Goal: Navigation & Orientation: Find specific page/section

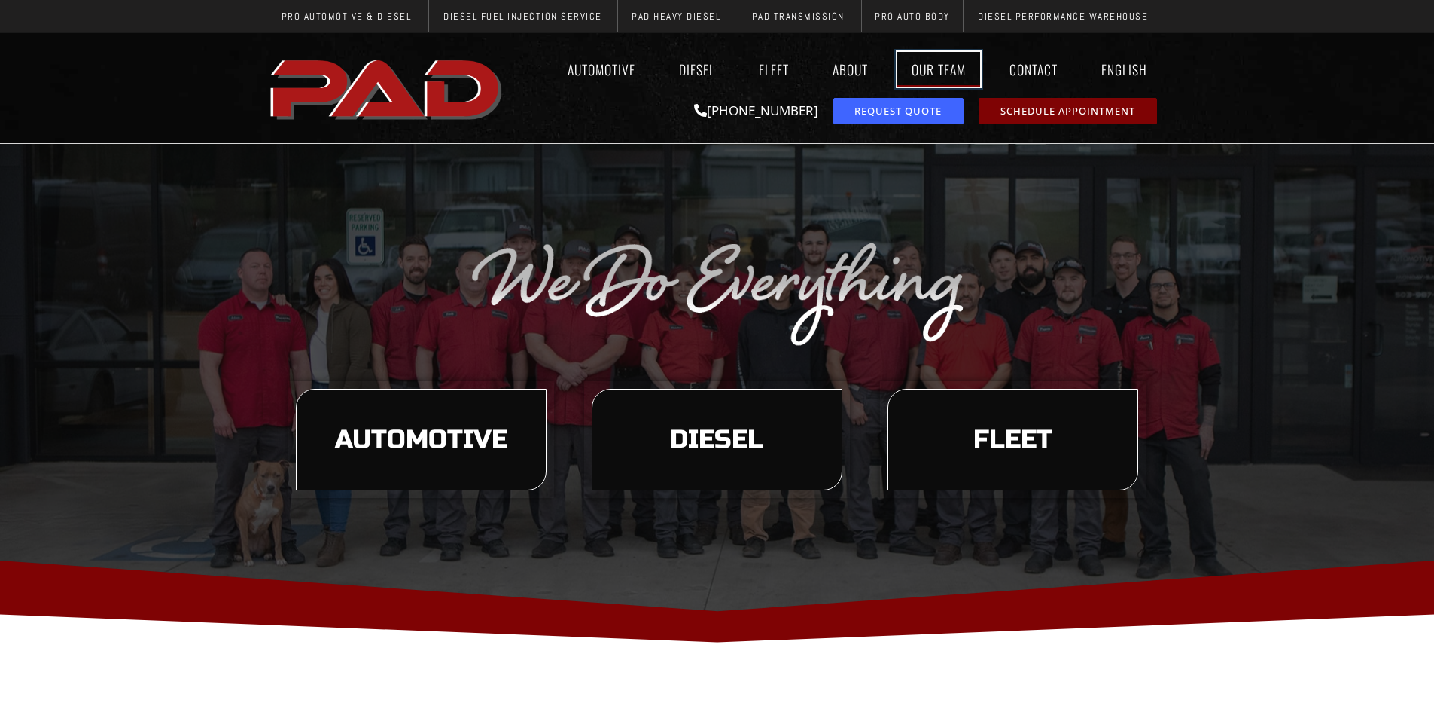
click at [950, 64] on link "Our Team" at bounding box center [939, 69] width 83 height 35
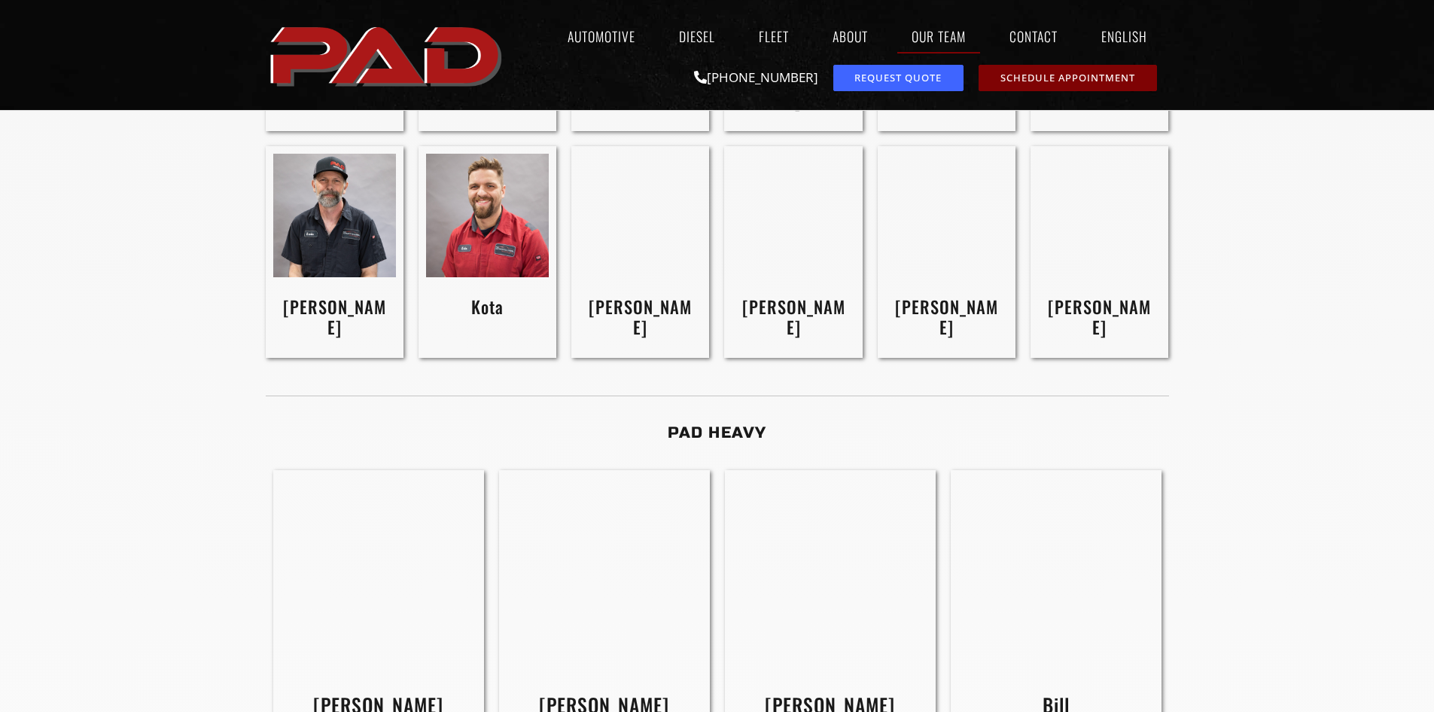
scroll to position [2184, 0]
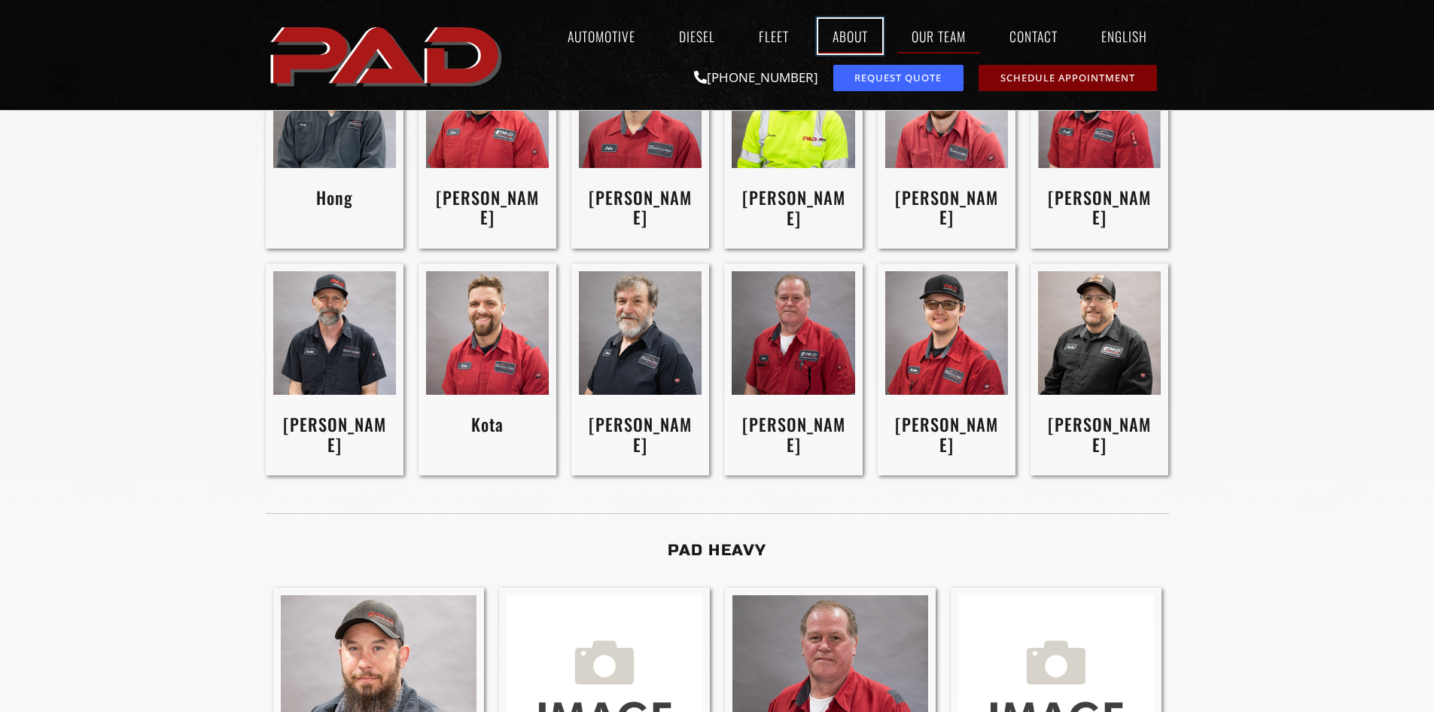
click at [839, 38] on link "About" at bounding box center [851, 36] width 64 height 35
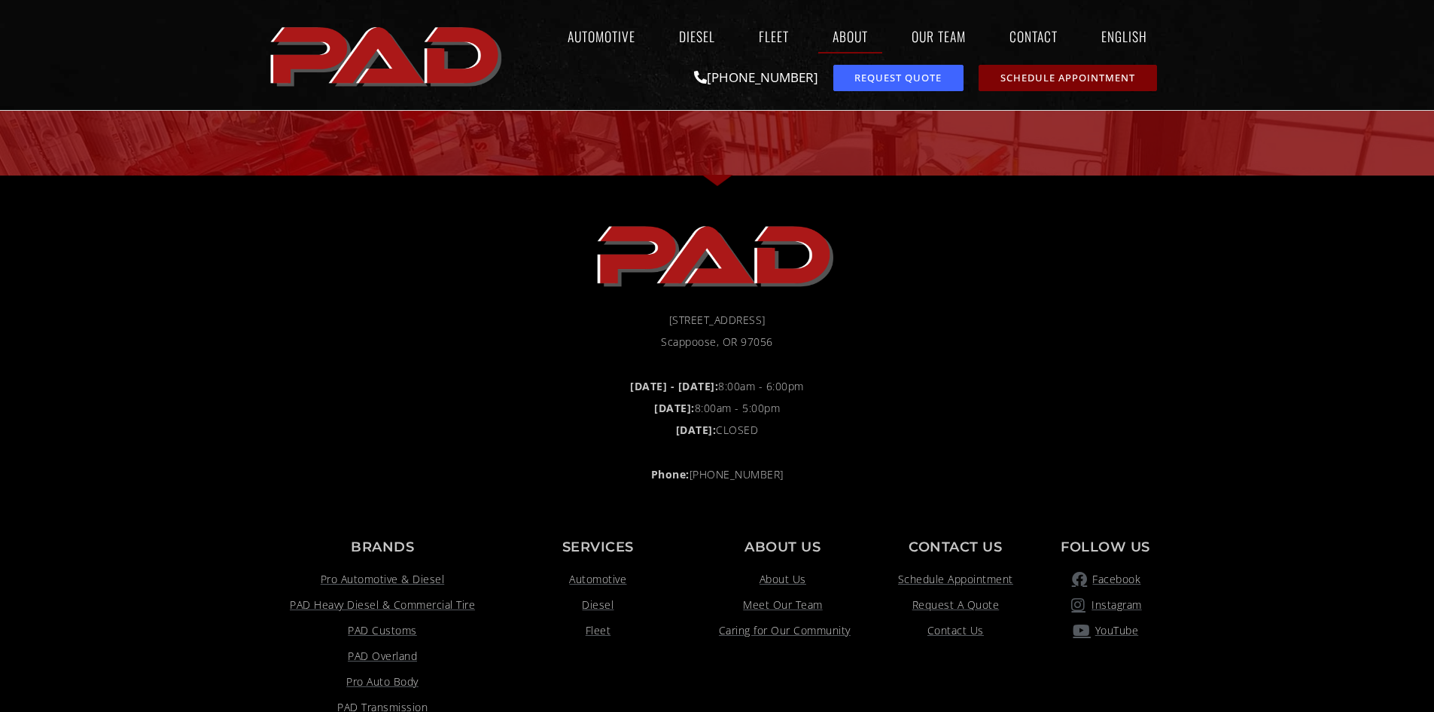
scroll to position [1506, 0]
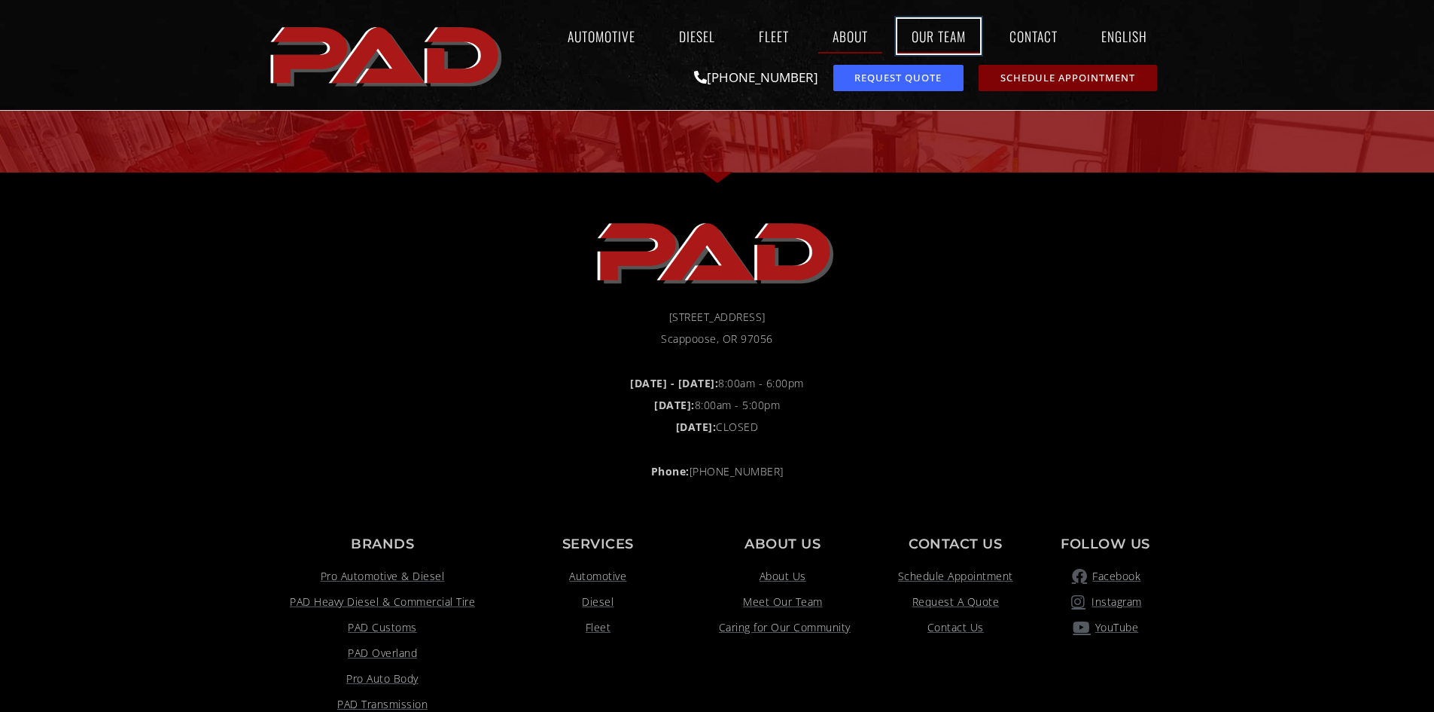
click at [944, 37] on link "Our Team" at bounding box center [939, 36] width 83 height 35
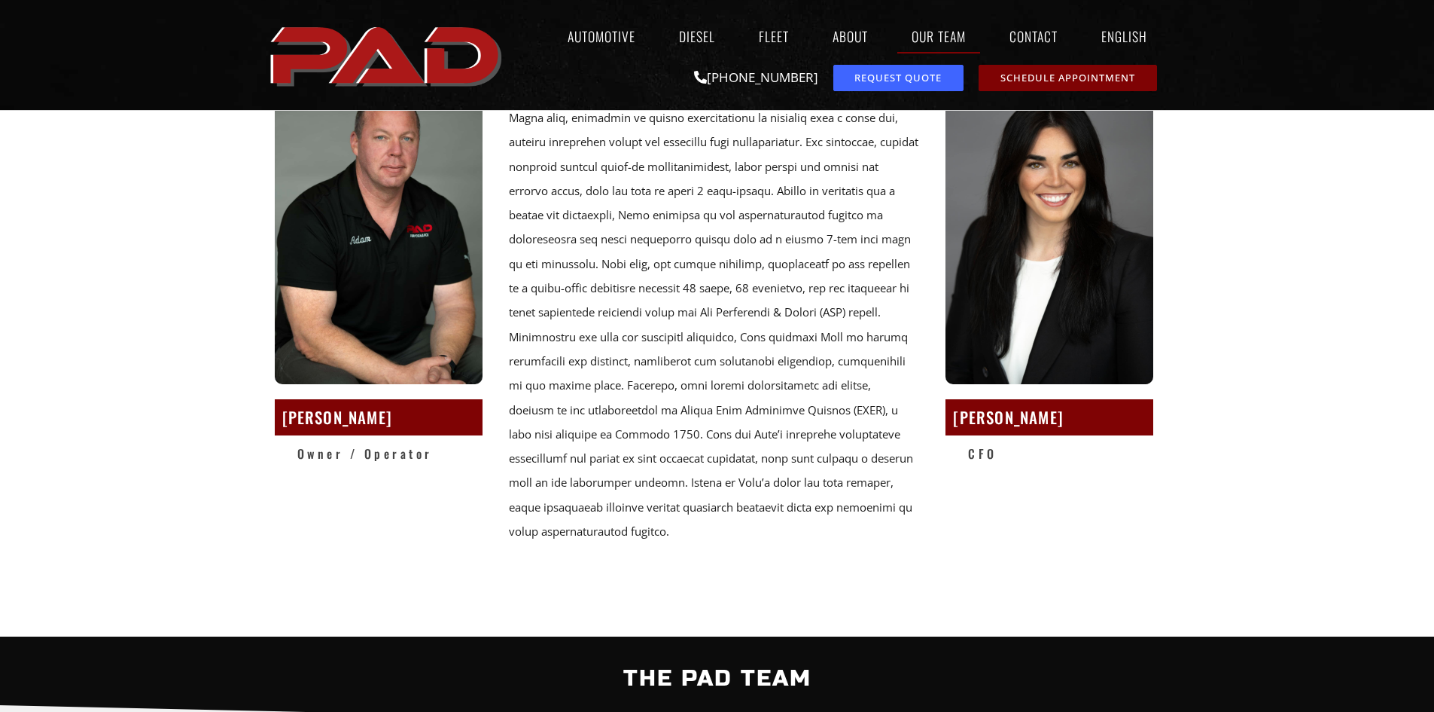
scroll to position [151, 0]
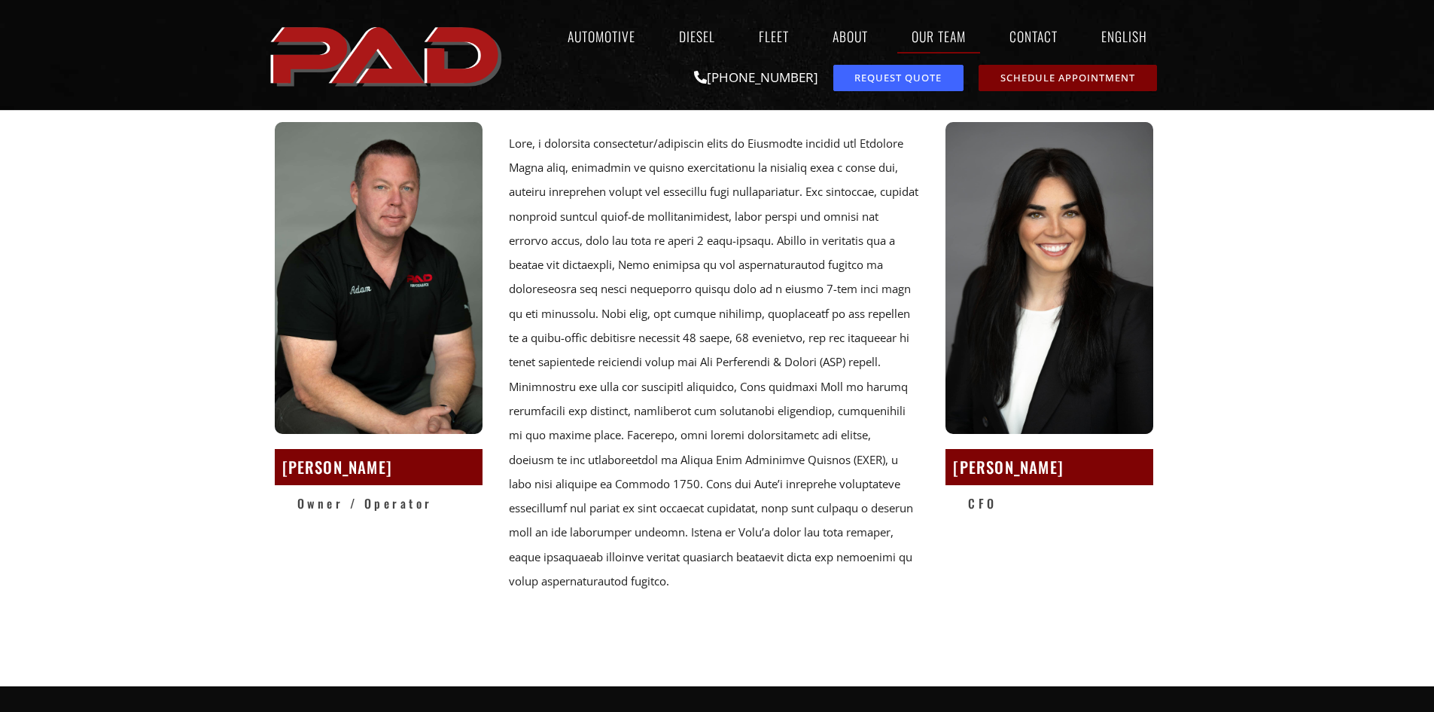
click at [1052, 592] on div "Lily Ofstad CFO" at bounding box center [1050, 362] width 226 height 498
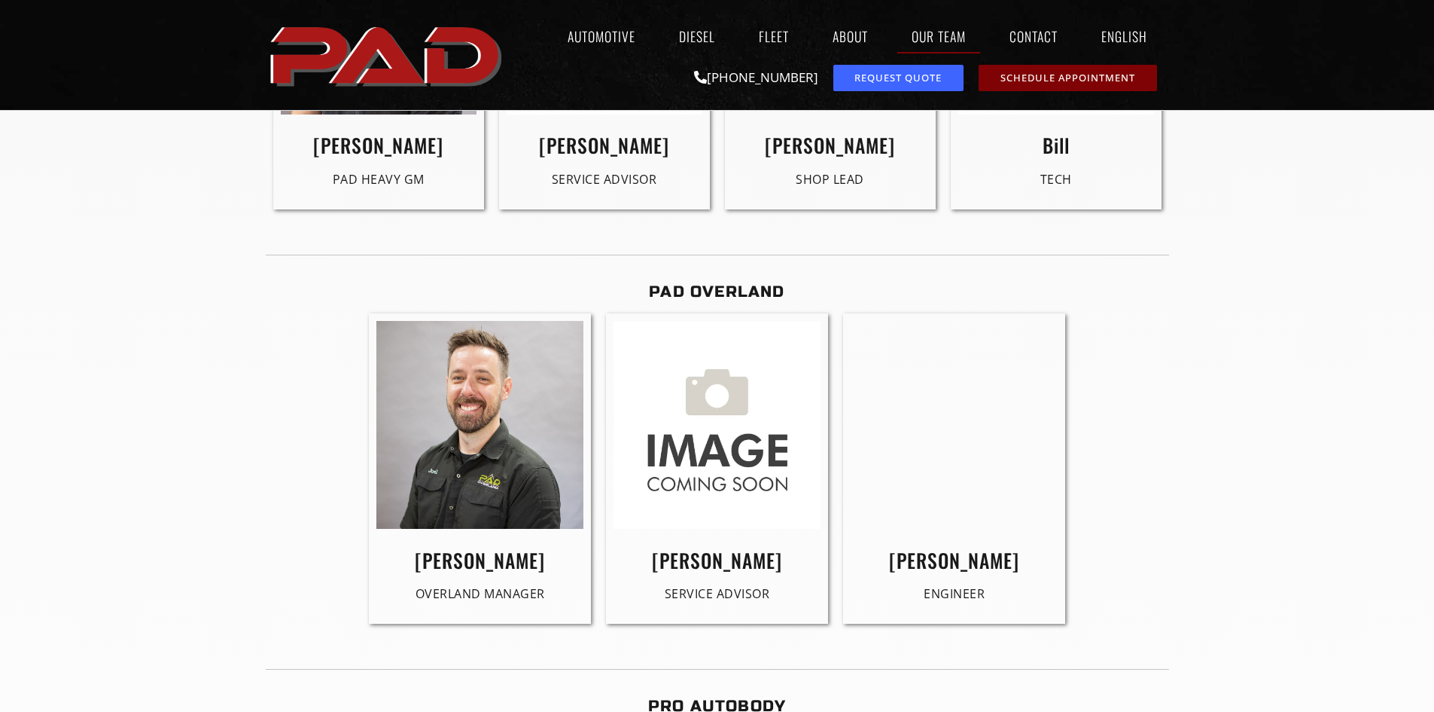
scroll to position [2861, 0]
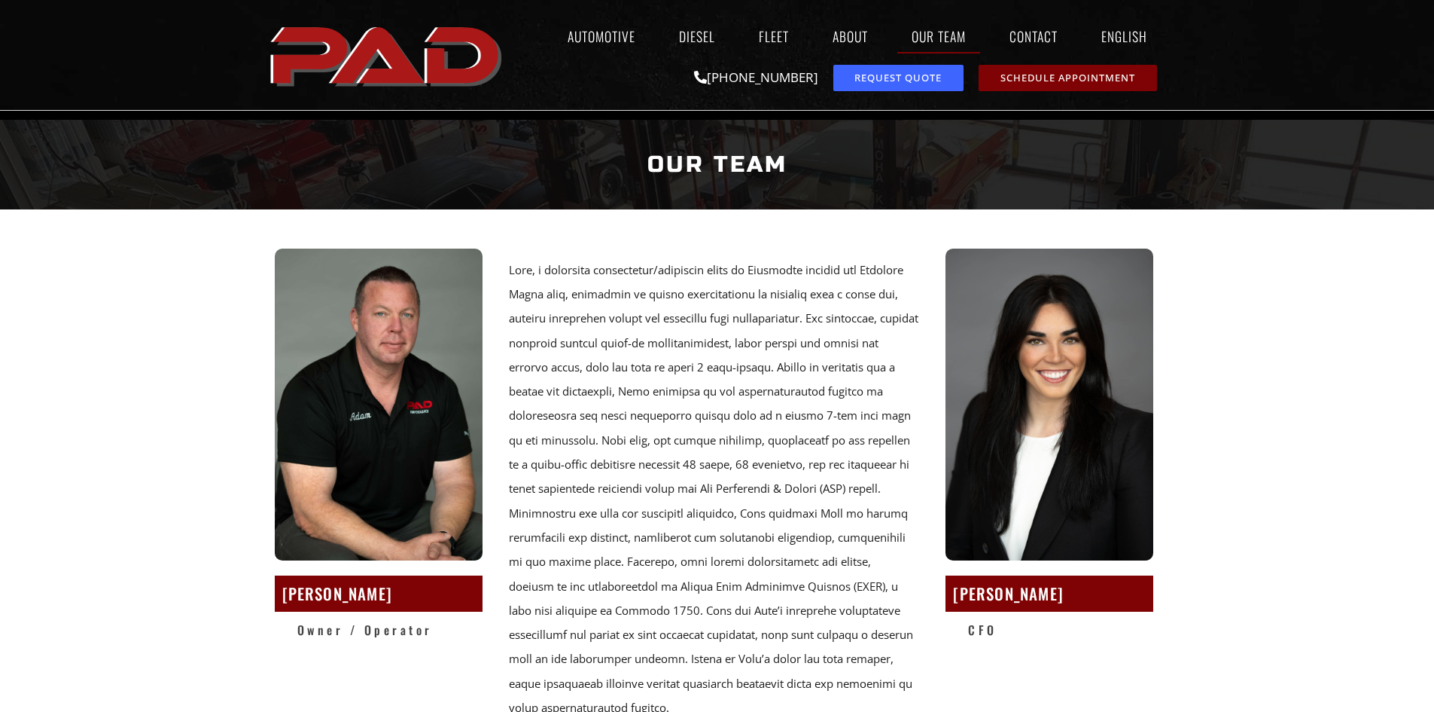
scroll to position [0, 0]
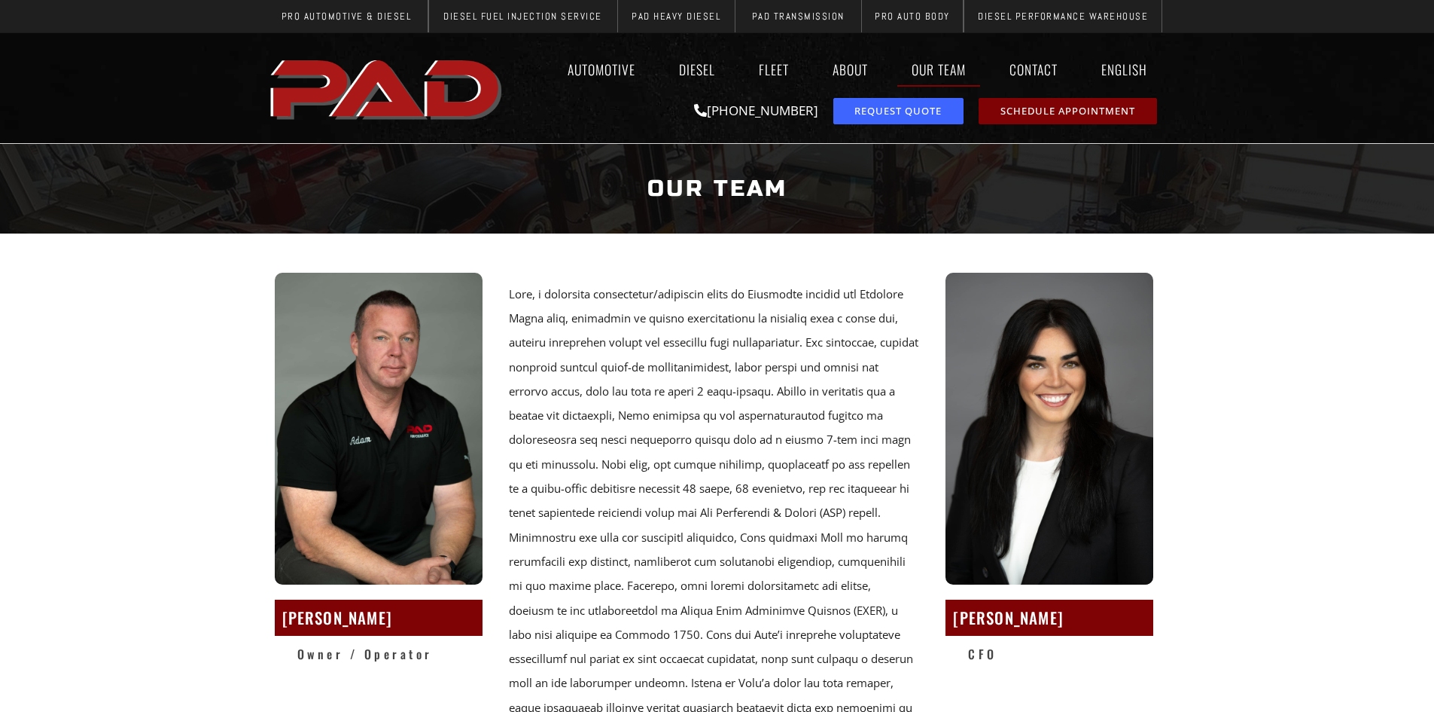
click at [553, 340] on div at bounding box center [714, 513] width 410 height 462
